Goal: Task Accomplishment & Management: Complete application form

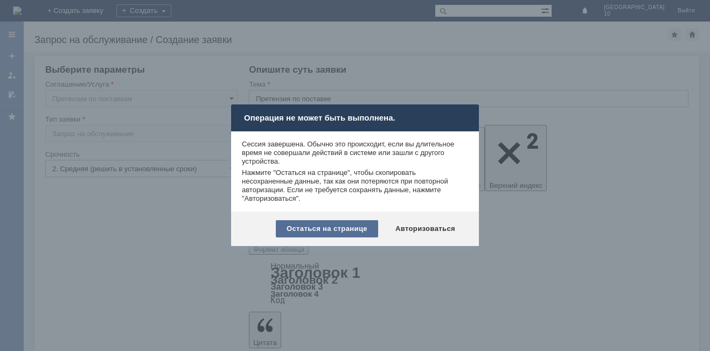
click at [342, 229] on div "Остаться на странице" at bounding box center [327, 228] width 102 height 17
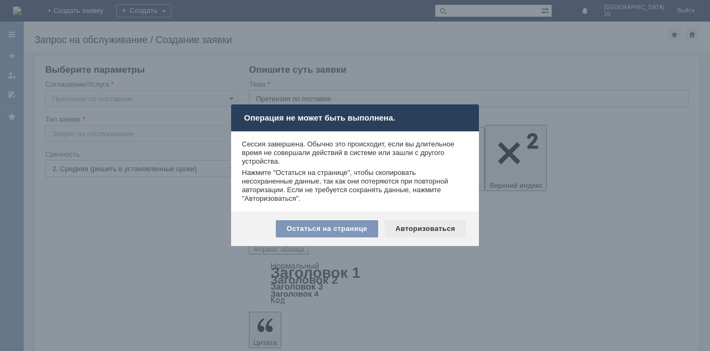
click at [418, 223] on div "Авторизоваться" at bounding box center [425, 228] width 81 height 17
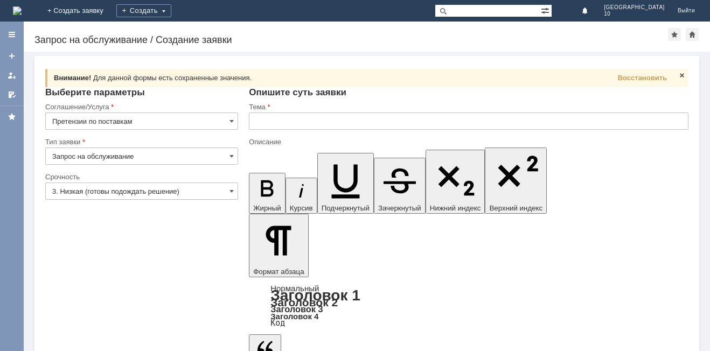
drag, startPoint x: 234, startPoint y: 193, endPoint x: 221, endPoint y: 195, distance: 13.0
click at [233, 192] on span at bounding box center [232, 191] width 4 height 9
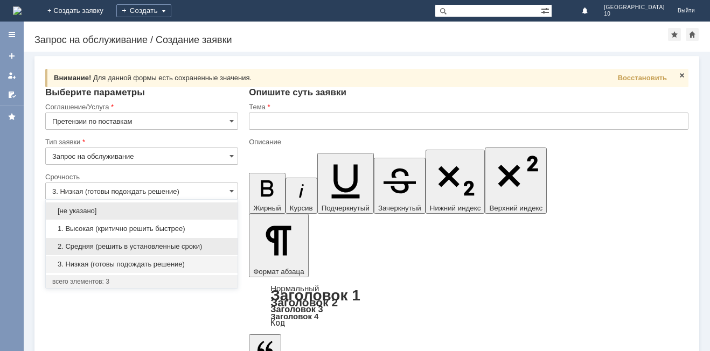
click at [160, 247] on span "2. Средняя (решить в установленные сроки)" at bounding box center [141, 247] width 179 height 9
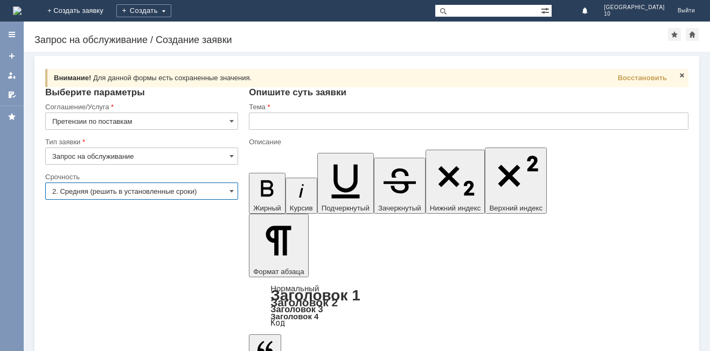
type input "2. Средняя (решить в установленные сроки)"
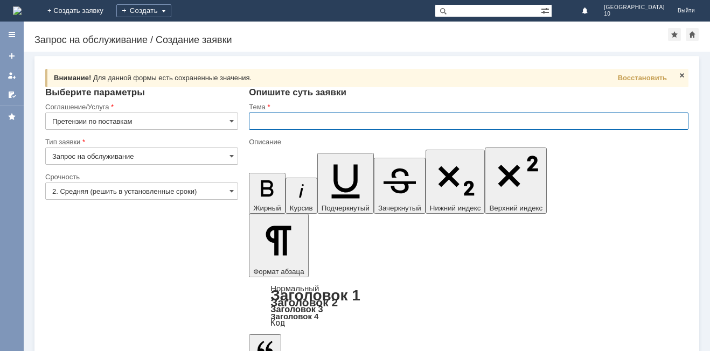
click at [276, 123] on input "text" at bounding box center [469, 121] width 440 height 17
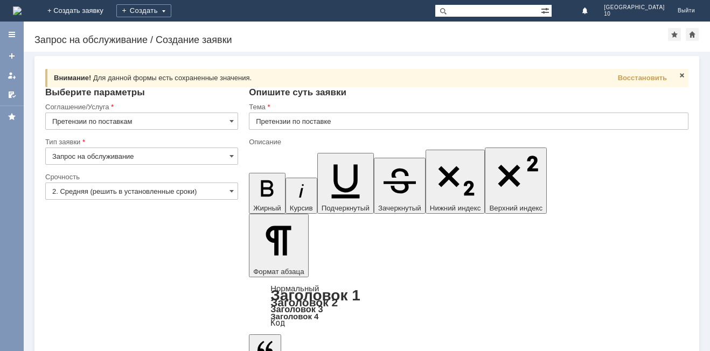
click at [358, 126] on input "Претензии по поставке" at bounding box center [469, 121] width 440 height 17
click at [361, 125] on input "Претензии по поставке" at bounding box center [469, 121] width 440 height 17
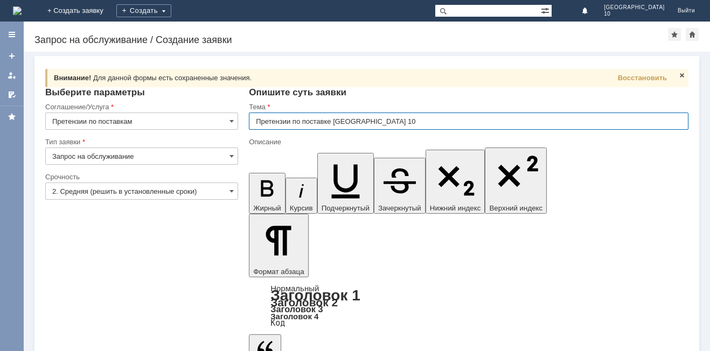
type input "Претензии по поставке [GEOGRAPHIC_DATA] 10"
